Goal: Information Seeking & Learning: Learn about a topic

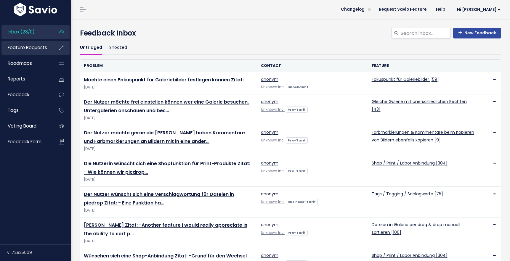
click at [32, 48] on span "Feature Requests" at bounding box center [27, 47] width 39 height 6
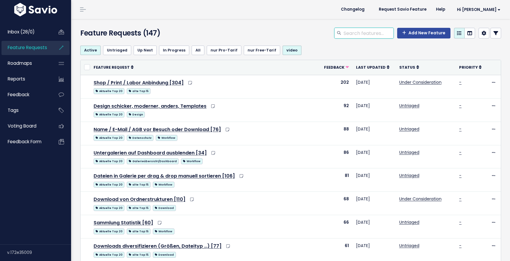
click at [357, 33] on input "search" at bounding box center [368, 33] width 51 height 11
type input "sprache"
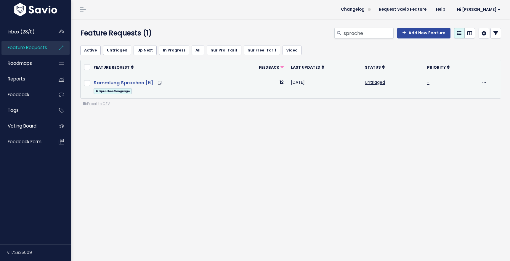
click at [133, 84] on link "Sammlung Sprachen [6]" at bounding box center [124, 82] width 60 height 7
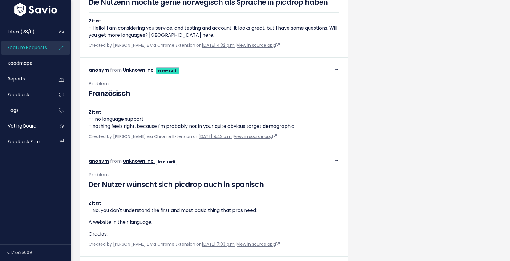
scroll to position [304, 0]
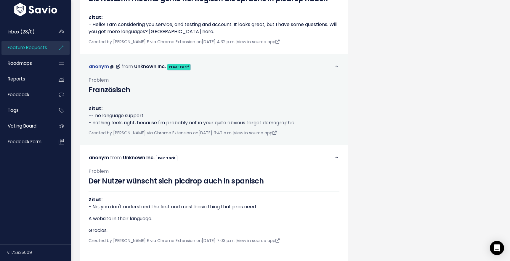
click at [106, 70] on link "anonym" at bounding box center [99, 66] width 20 height 7
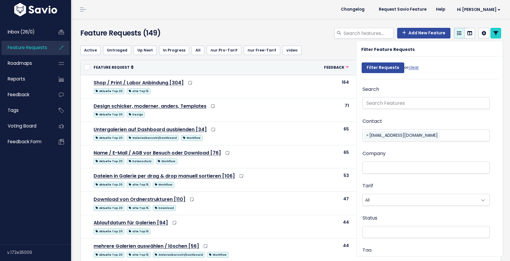
select select
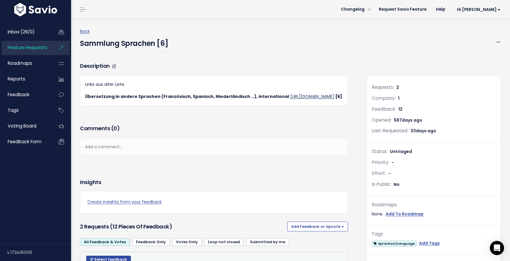
click at [290, 100] on link "https://docs.google.com/spreadsheets/d/1M40jWw_Mf-3aiCQiLI_MAg4C2LlmHH2kXrCm-gs…" at bounding box center [312, 97] width 44 height 6
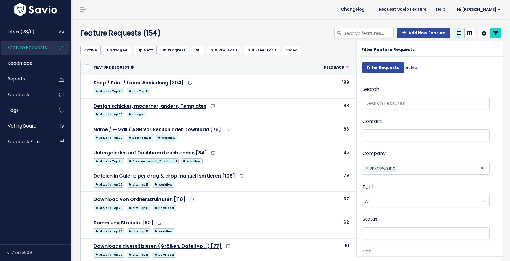
select select
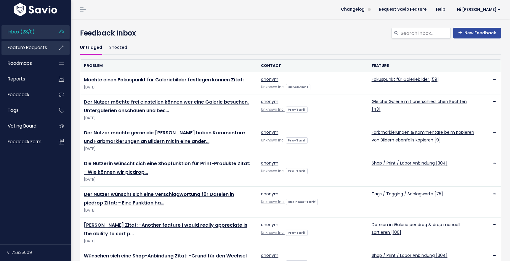
click at [38, 52] on link "Feature Requests" at bounding box center [25, 48] width 48 height 14
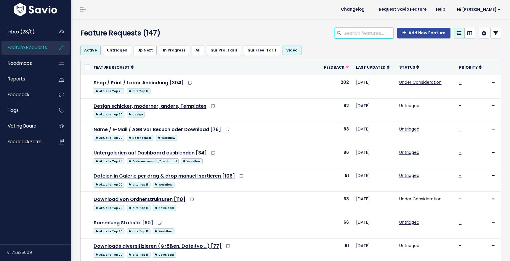
click at [381, 33] on input "search" at bounding box center [368, 33] width 51 height 11
type input "sprache"
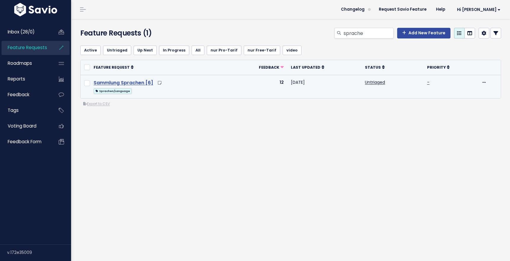
click at [123, 84] on link "Sammlung Sprachen [6]" at bounding box center [124, 82] width 60 height 7
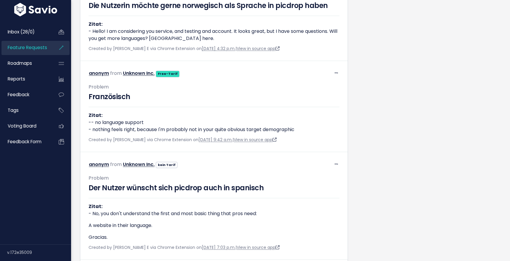
scroll to position [300, 0]
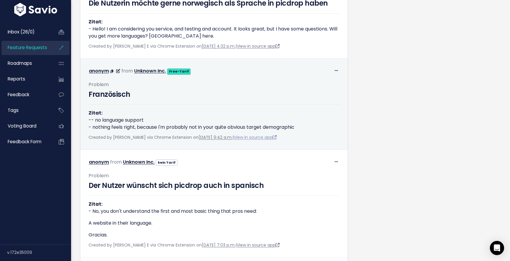
click at [262, 140] on link "View in source app" at bounding box center [255, 138] width 43 height 6
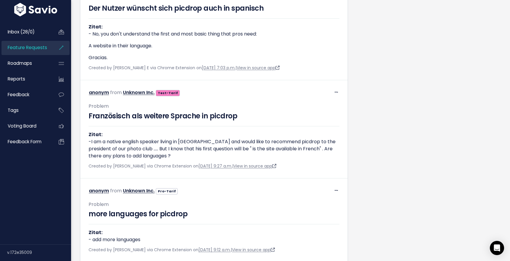
scroll to position [483, 0]
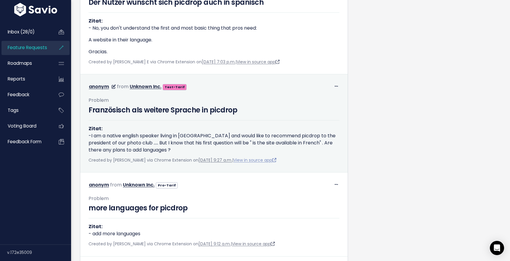
click at [260, 163] on link "View in source app" at bounding box center [255, 160] width 43 height 6
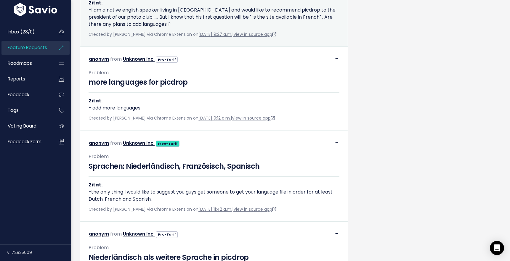
scroll to position [610, 0]
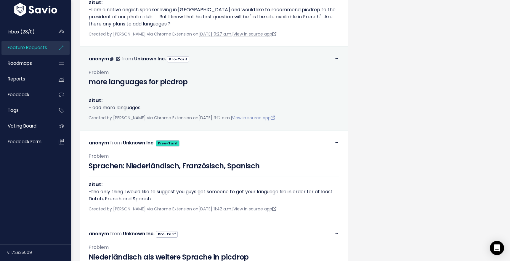
click at [266, 121] on link "View in source app" at bounding box center [253, 118] width 43 height 6
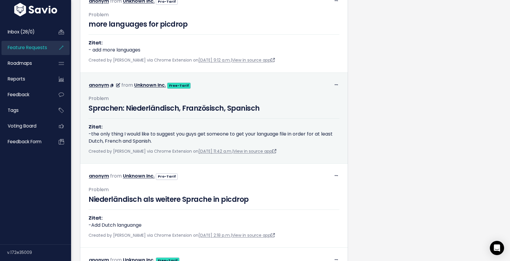
scroll to position [669, 0]
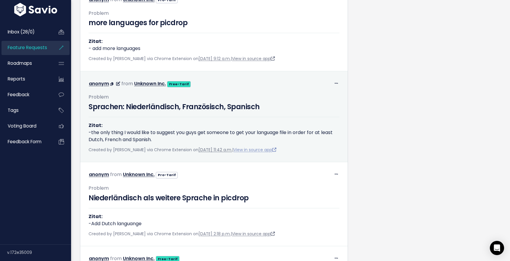
click at [275, 153] on link "View in source app" at bounding box center [255, 150] width 43 height 6
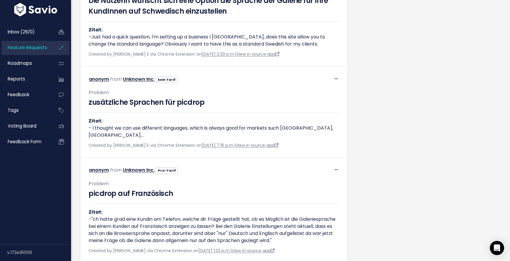
scroll to position [1037, 0]
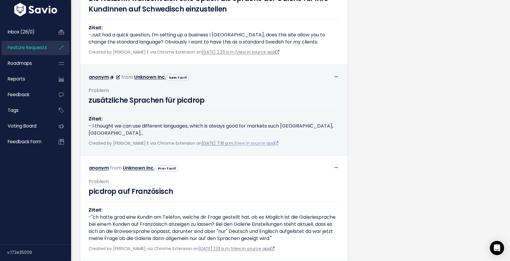
click at [253, 146] on link "View in source app" at bounding box center [257, 143] width 43 height 6
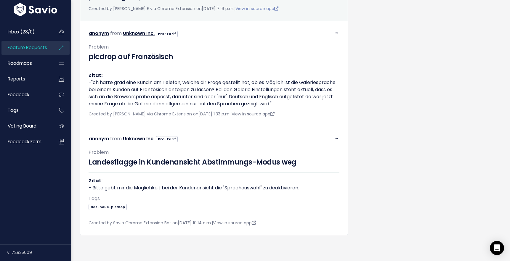
scroll to position [1179, 0]
